Goal: Check status: Check status

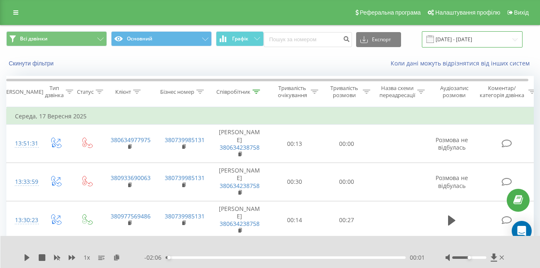
click at [457, 36] on input "17.09.2025 - 17.09.2025" at bounding box center [472, 39] width 101 height 16
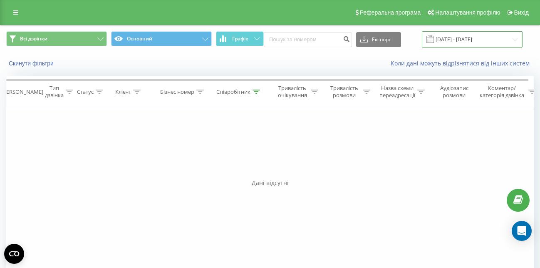
click at [458, 39] on input "[DATE] - [DATE]" at bounding box center [472, 39] width 101 height 16
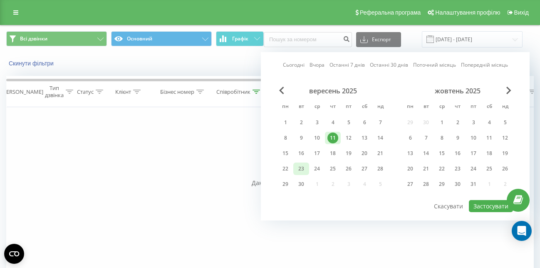
click at [302, 169] on div "23" at bounding box center [301, 168] width 11 height 11
click at [479, 204] on button "Застосувати" at bounding box center [491, 206] width 44 height 12
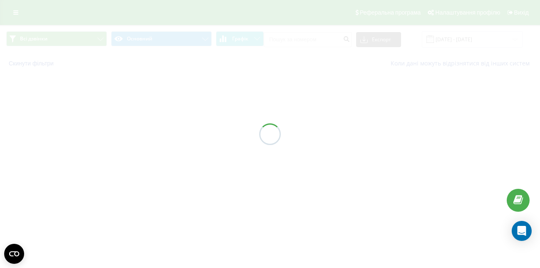
type input "[DATE] - [DATE]"
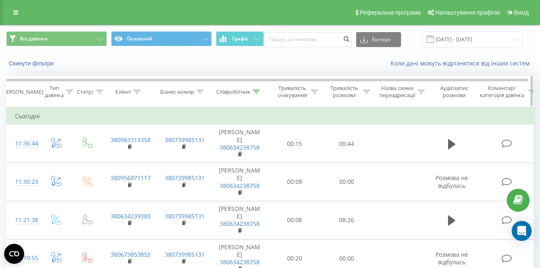
click at [251, 91] on div "Співробітник" at bounding box center [238, 91] width 44 height 7
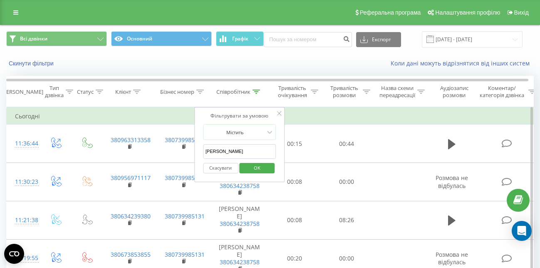
click at [233, 154] on input "[PERSON_NAME]" at bounding box center [239, 151] width 73 height 15
type input "г"
type input "крамчен"
click button "OK" at bounding box center [257, 168] width 35 height 10
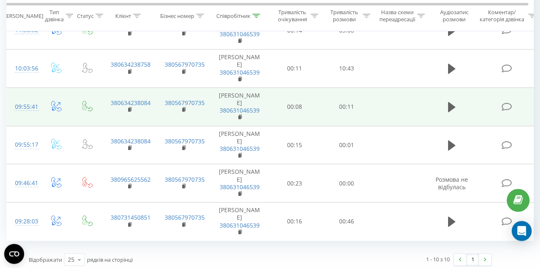
scroll to position [271, 0]
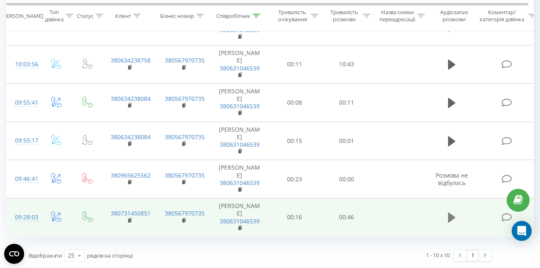
click at [452, 217] on icon at bounding box center [451, 217] width 7 height 10
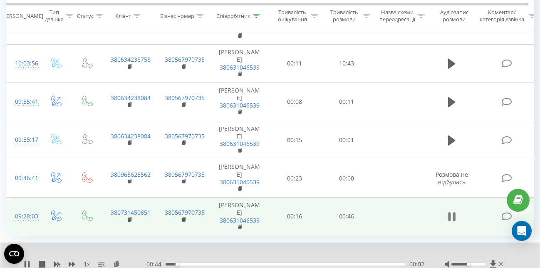
click at [452, 216] on icon at bounding box center [451, 217] width 7 height 12
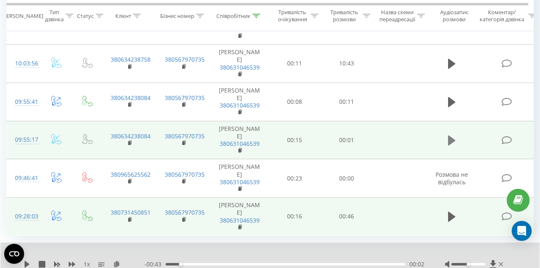
click at [452, 139] on icon at bounding box center [451, 140] width 7 height 10
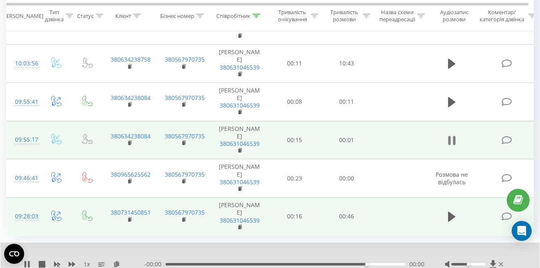
click at [452, 139] on icon at bounding box center [451, 140] width 7 height 12
click at [450, 138] on icon at bounding box center [451, 140] width 7 height 10
click at [453, 142] on icon at bounding box center [451, 140] width 7 height 10
click at [451, 141] on icon at bounding box center [451, 140] width 7 height 10
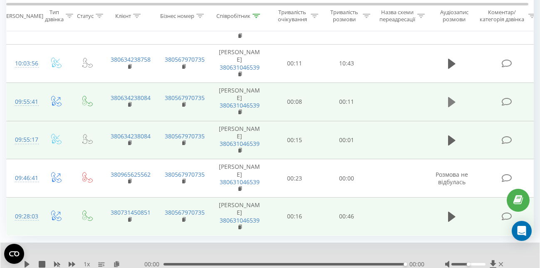
click at [450, 101] on icon at bounding box center [451, 102] width 7 height 10
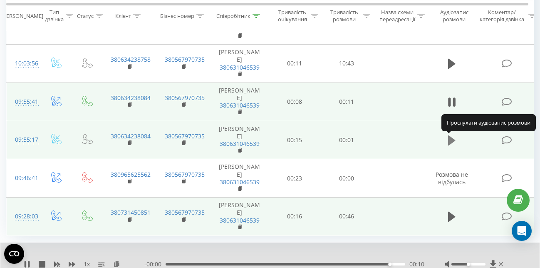
click at [449, 139] on icon at bounding box center [451, 140] width 7 height 10
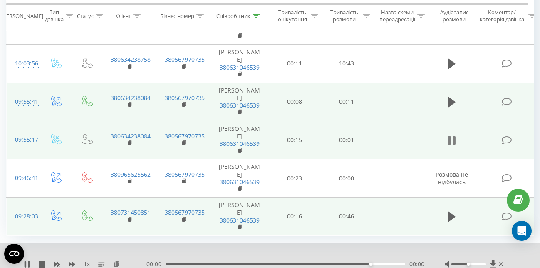
click at [451, 140] on icon at bounding box center [451, 140] width 7 height 12
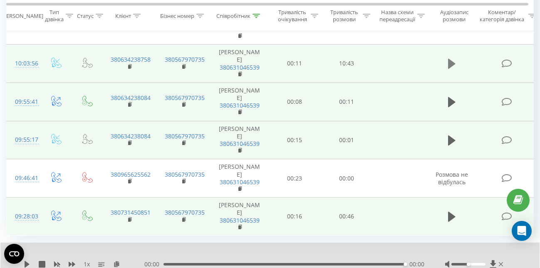
click at [448, 61] on icon at bounding box center [451, 64] width 7 height 10
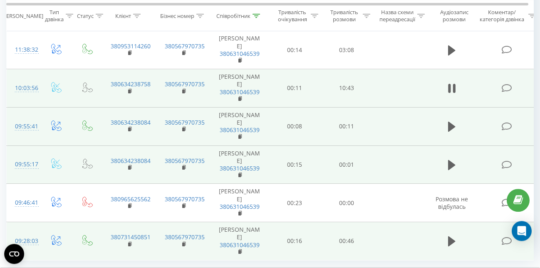
scroll to position [229, 0]
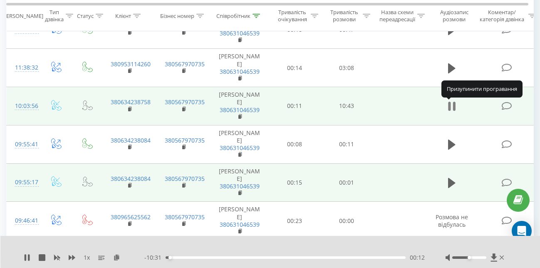
click at [452, 105] on icon at bounding box center [451, 106] width 7 height 12
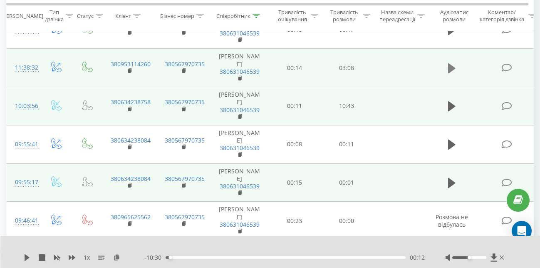
click at [451, 66] on icon at bounding box center [451, 68] width 7 height 10
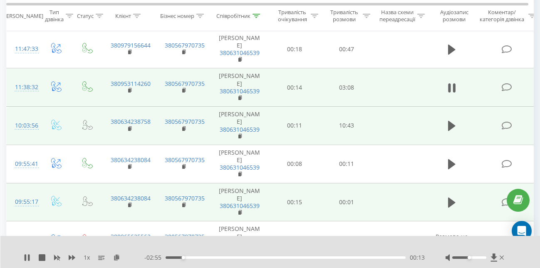
scroll to position [186, 0]
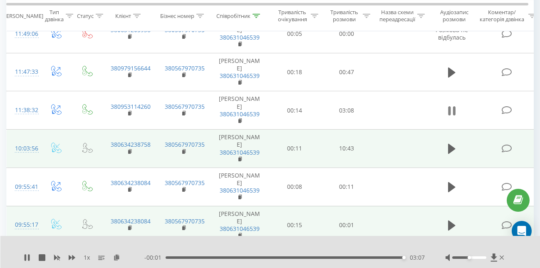
click at [448, 113] on icon at bounding box center [449, 110] width 2 height 9
click at [452, 109] on icon at bounding box center [451, 111] width 7 height 12
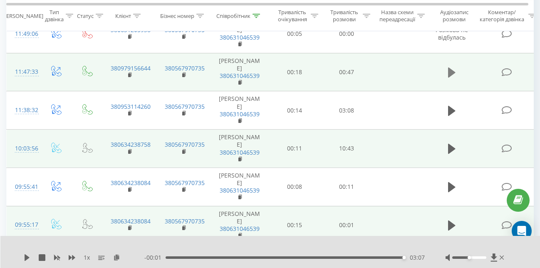
click at [449, 72] on icon at bounding box center [451, 72] width 7 height 10
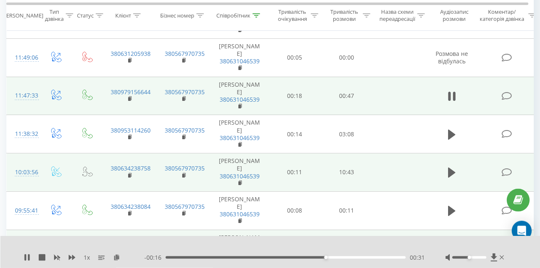
scroll to position [149, 0]
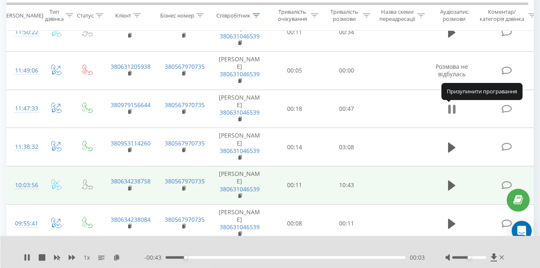
click at [450, 109] on icon at bounding box center [449, 108] width 2 height 9
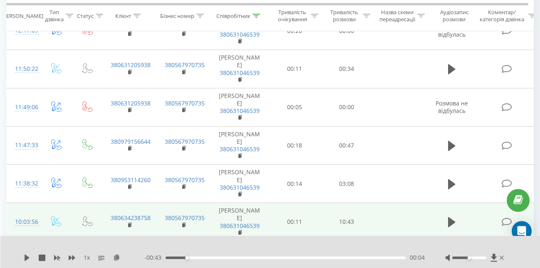
scroll to position [107, 0]
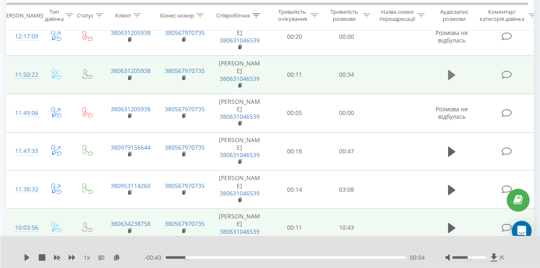
click at [448, 73] on icon at bounding box center [451, 75] width 7 height 10
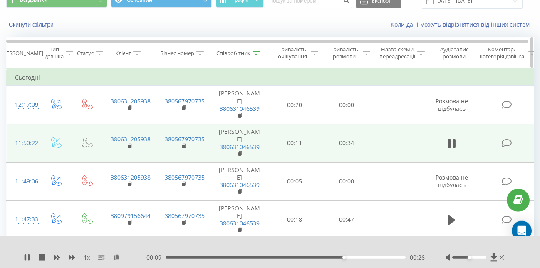
scroll to position [42, 0]
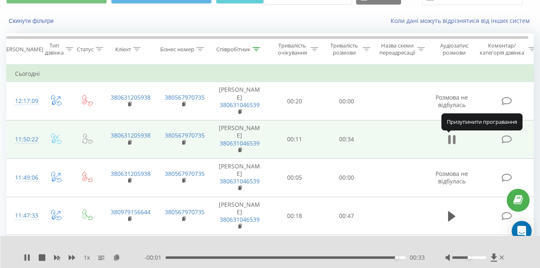
click at [451, 139] on icon at bounding box center [451, 140] width 7 height 12
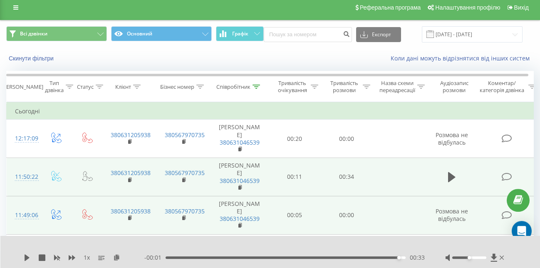
scroll to position [0, 0]
